Goal: Find specific page/section: Find specific page/section

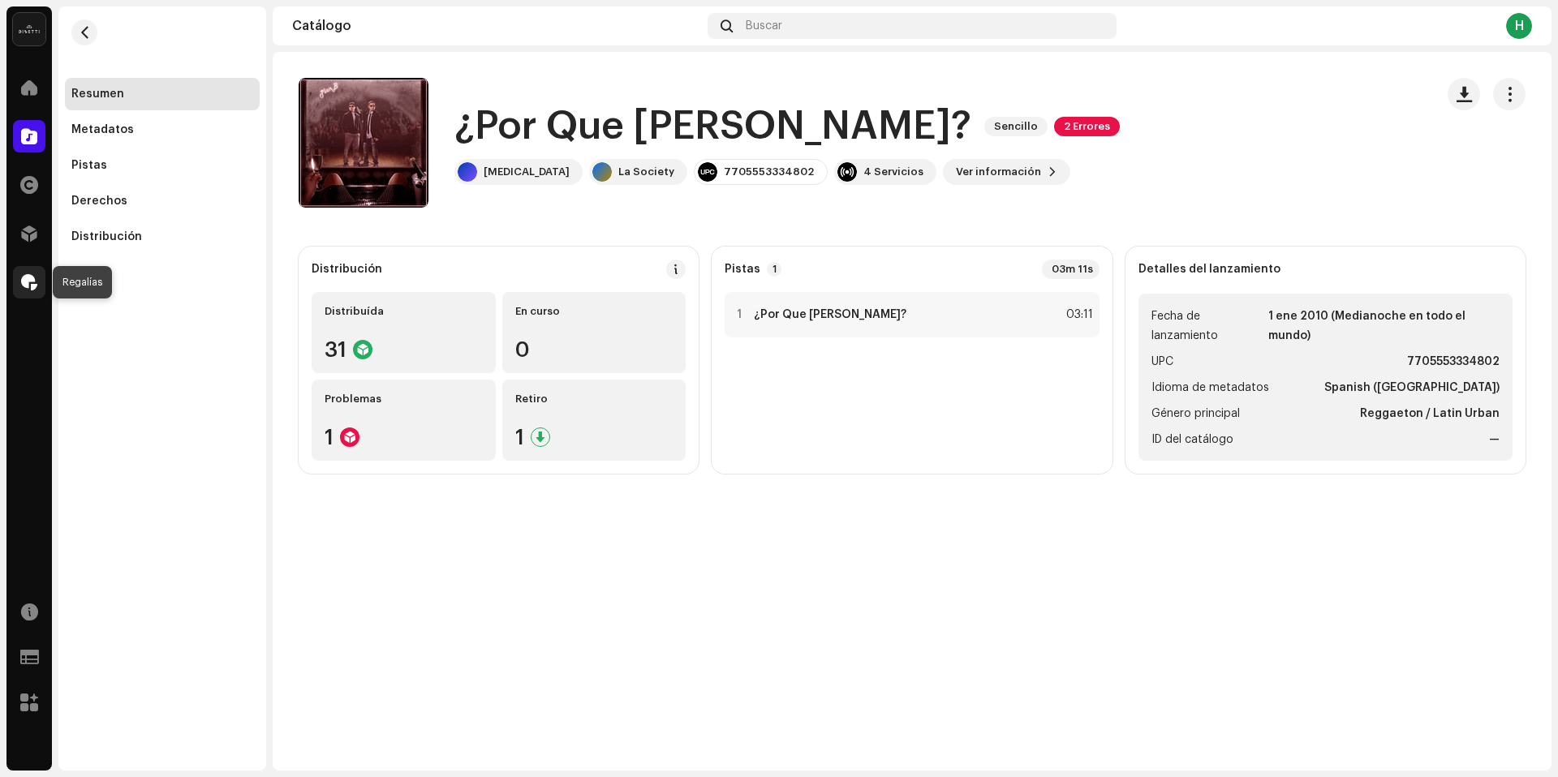
click at [19, 286] on div at bounding box center [29, 282] width 32 height 32
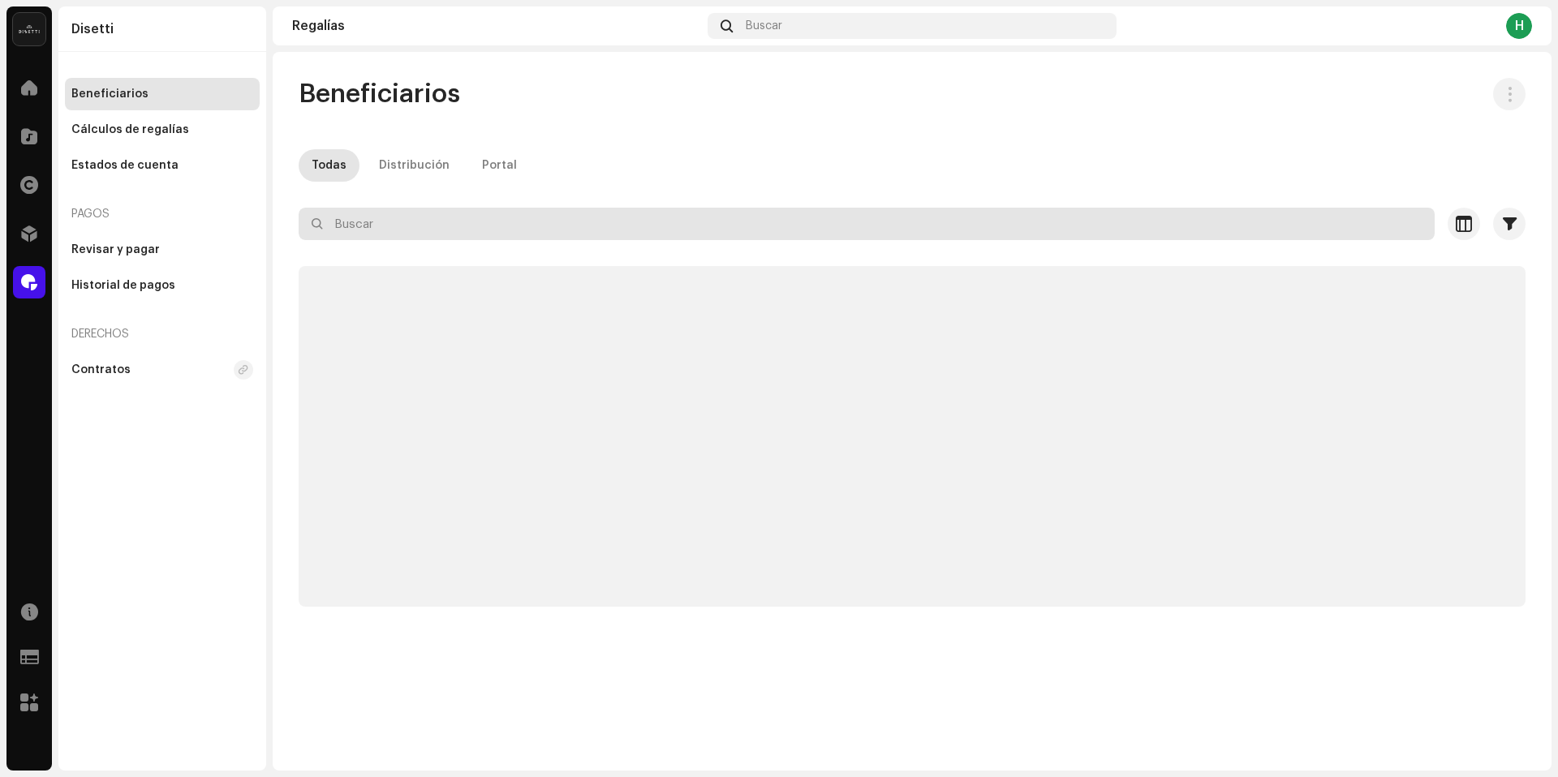
click at [402, 227] on input "text" at bounding box center [867, 224] width 1136 height 32
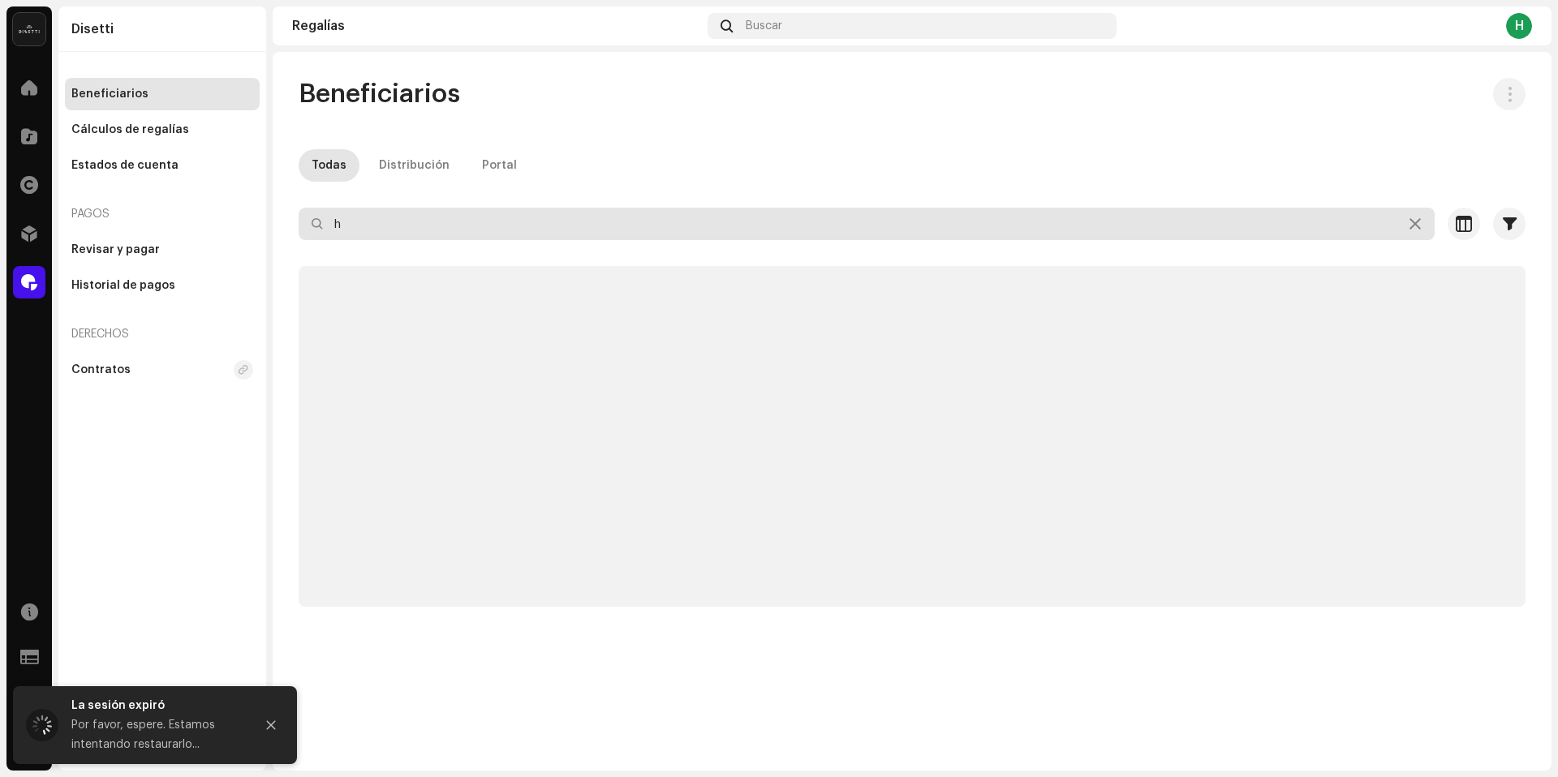
type input "hi"
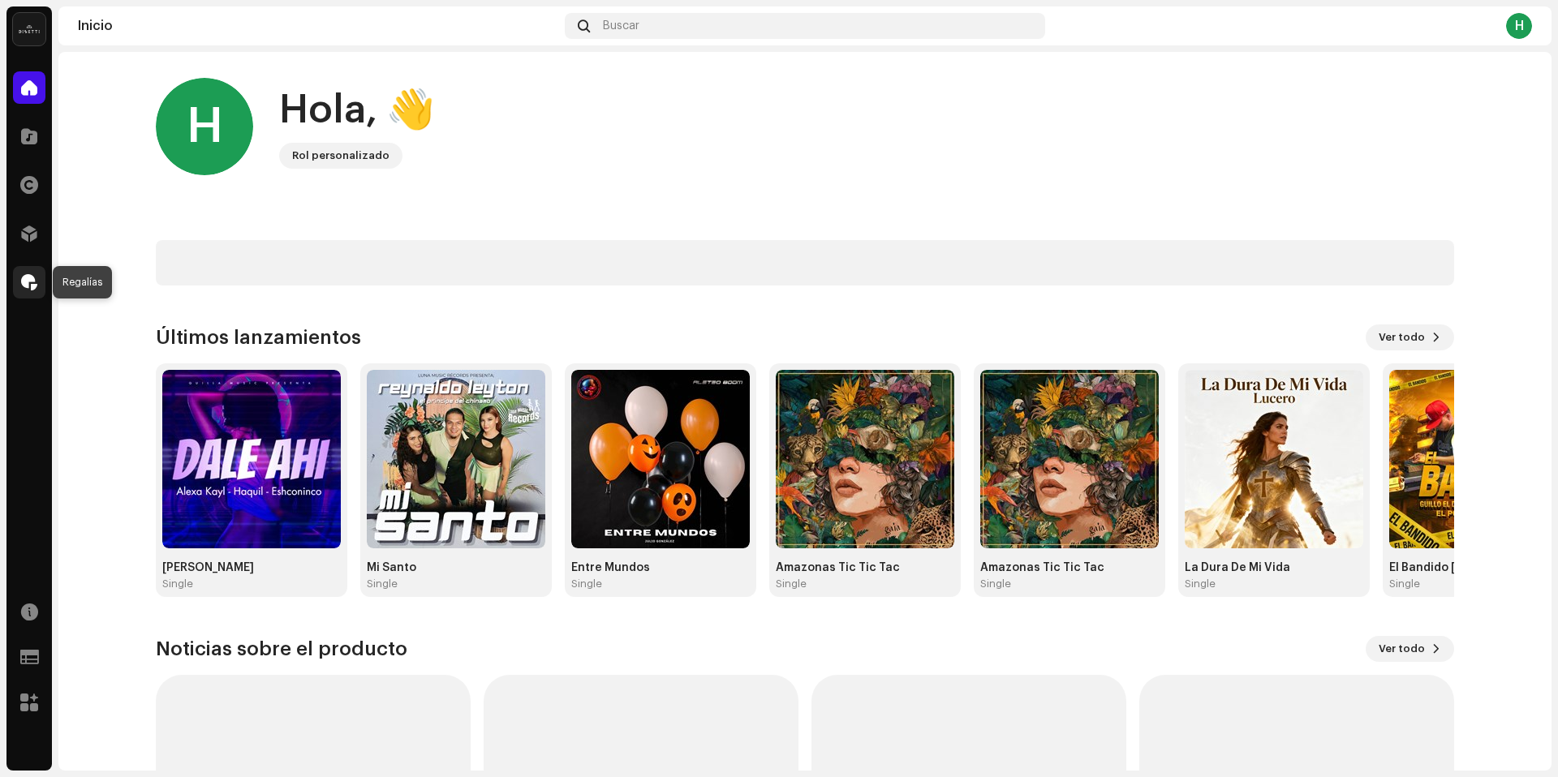
click at [38, 284] on div at bounding box center [29, 282] width 32 height 32
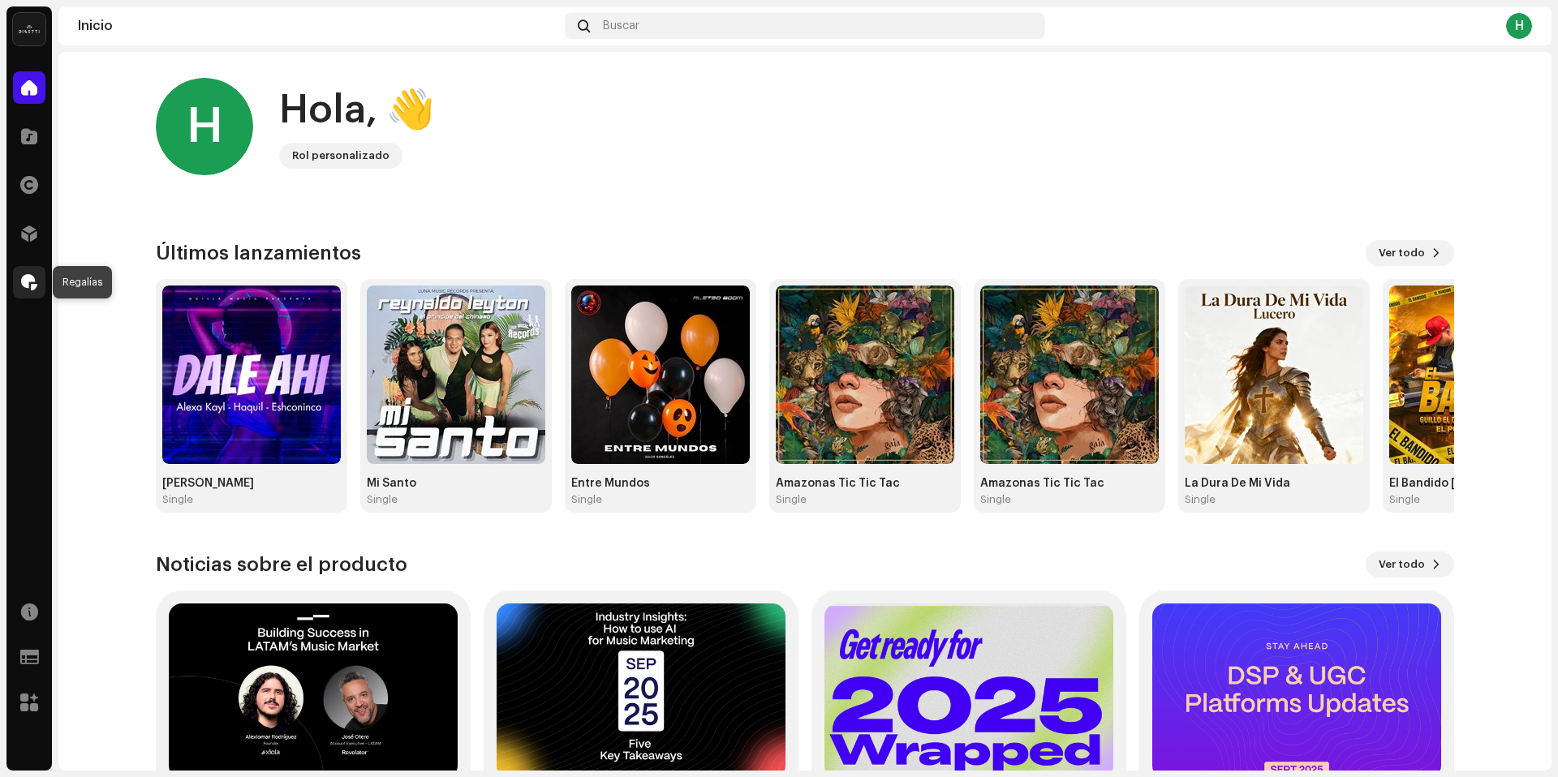
click at [22, 290] on div at bounding box center [29, 282] width 32 height 32
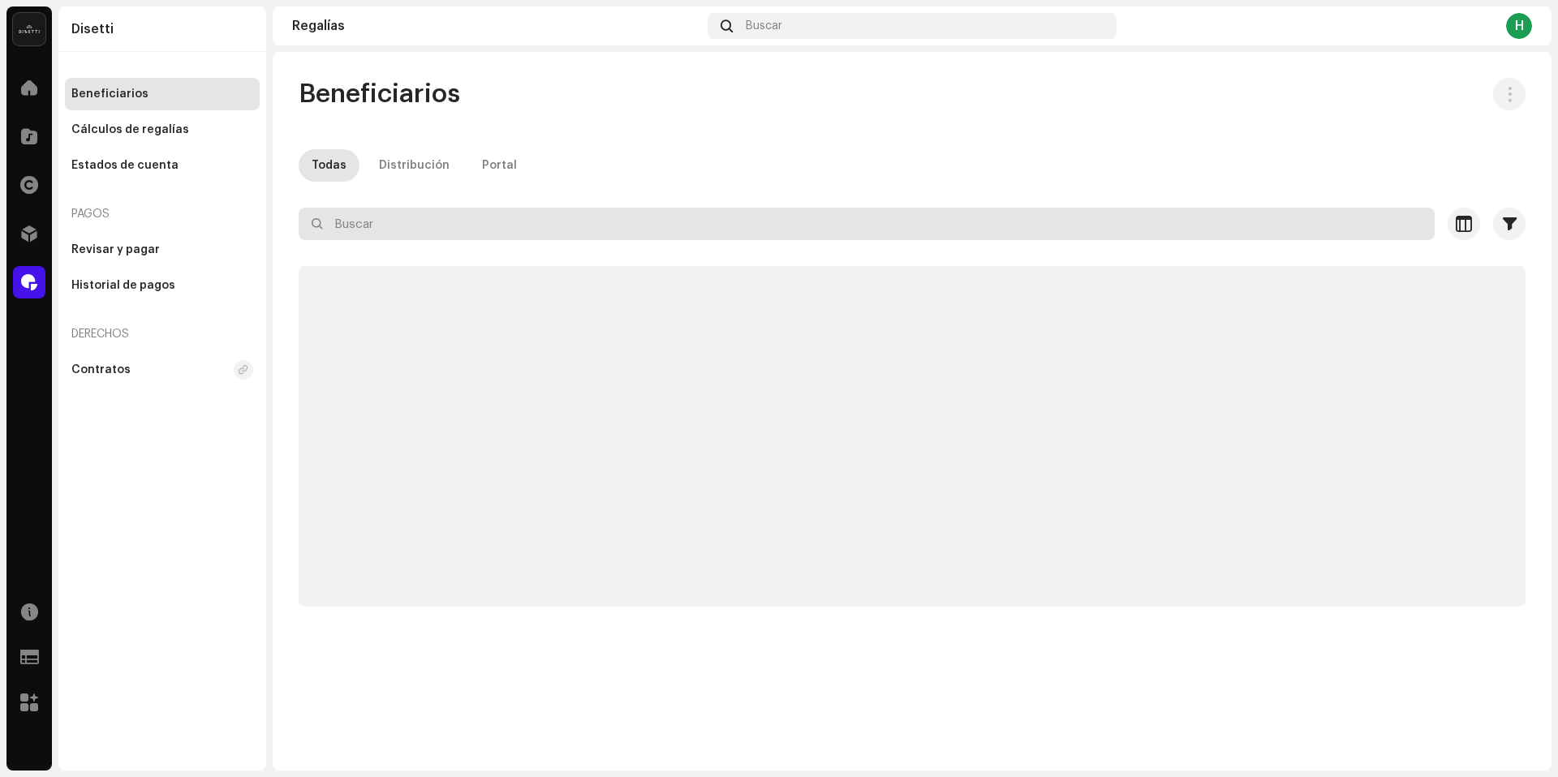
click at [423, 212] on input "text" at bounding box center [867, 224] width 1136 height 32
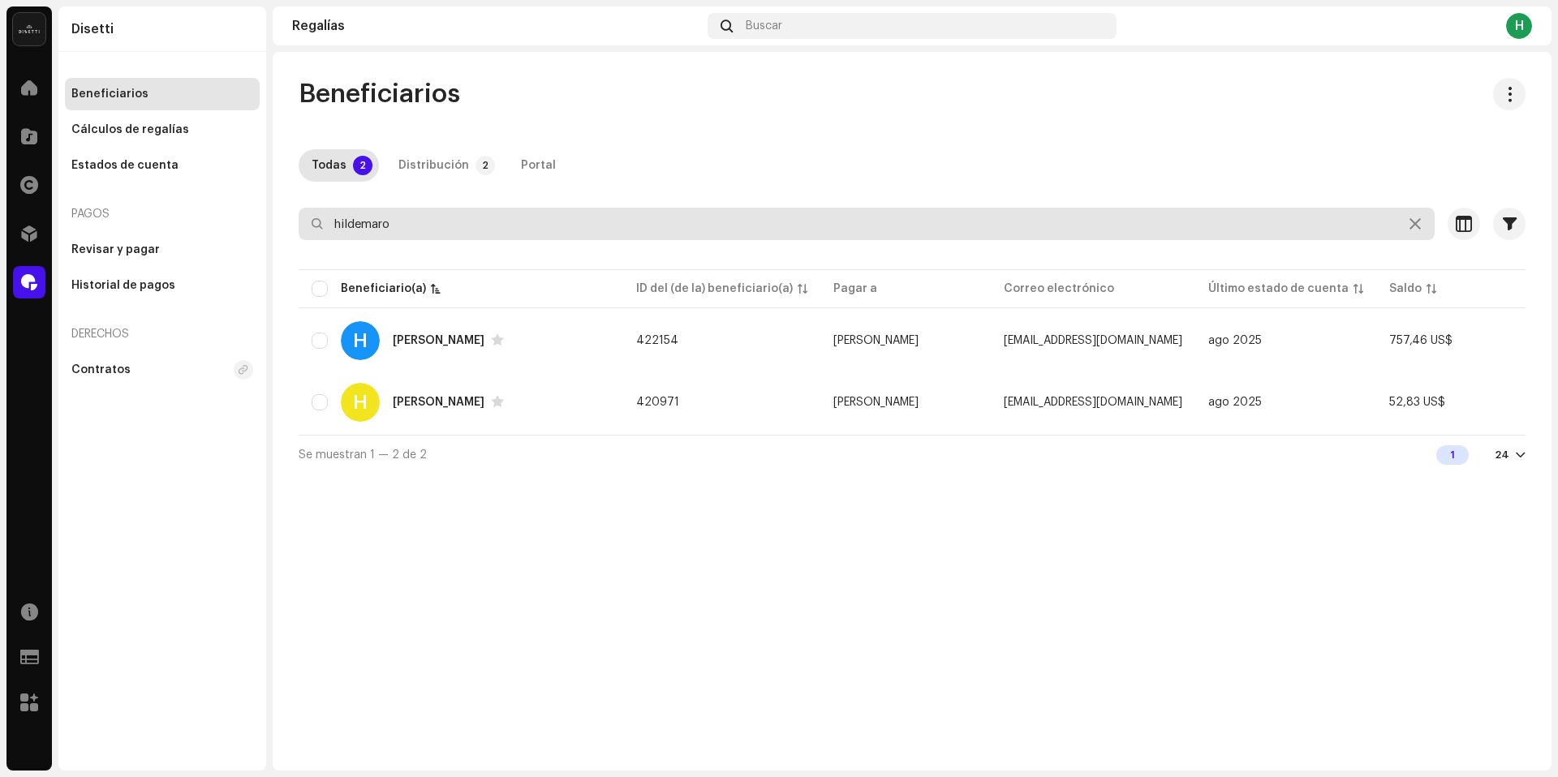
type input "hildemaro"
